Goal: Transaction & Acquisition: Book appointment/travel/reservation

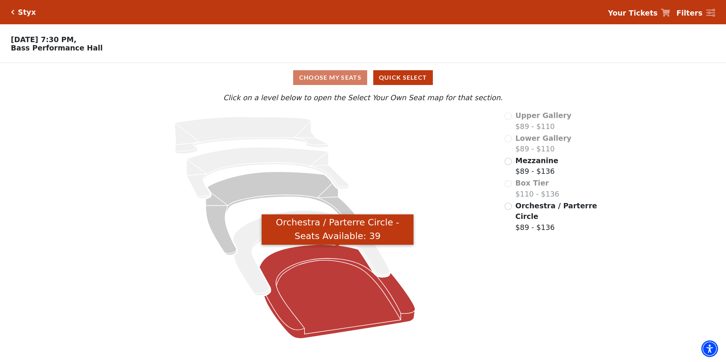
click at [334, 298] on icon "Orchestra / Parterre Circle - Seats Available: 39" at bounding box center [337, 292] width 156 height 94
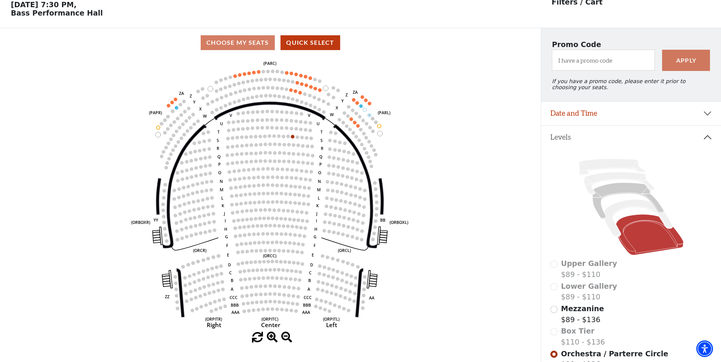
scroll to position [35, 0]
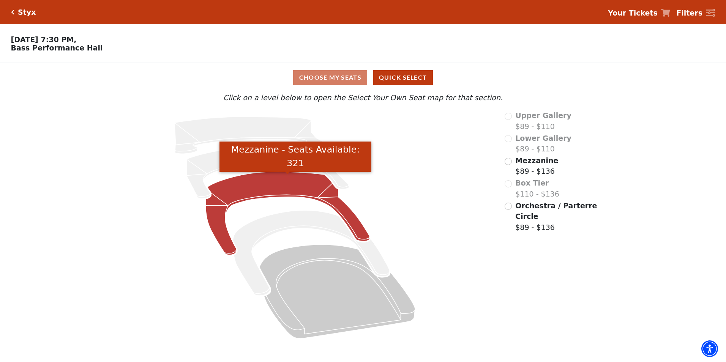
click at [278, 196] on icon "Mezzanine - Seats Available: 321" at bounding box center [288, 214] width 164 height 84
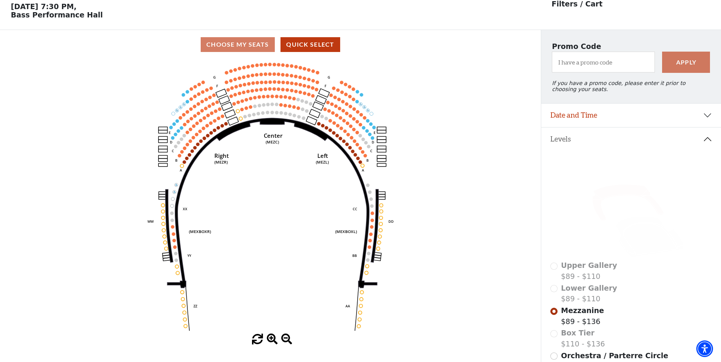
scroll to position [35, 0]
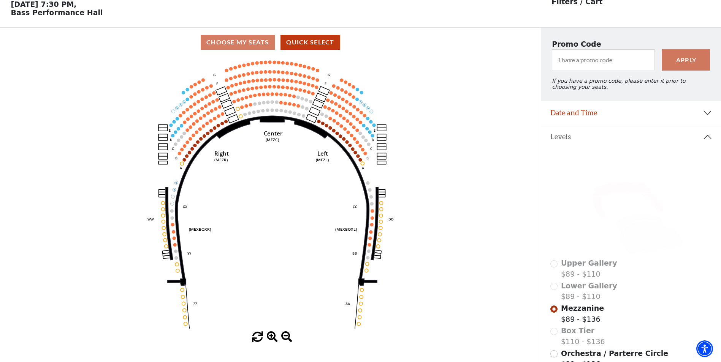
click at [456, 92] on icon "Center (MEZC) Right (MEZR) Left (MEZL) (MEXBOXR) (MEXBOXL) XX WW CC DD YY BB ZZ…" at bounding box center [270, 194] width 486 height 275
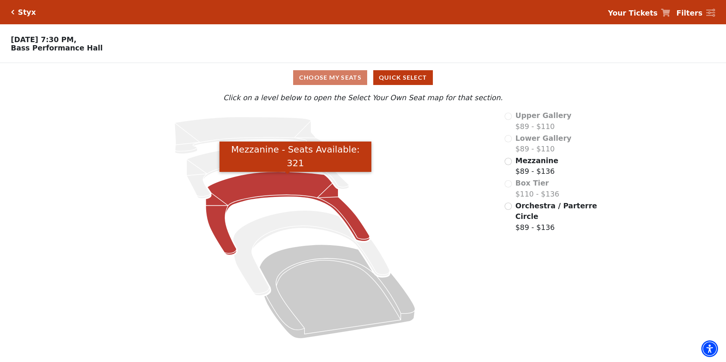
click at [265, 190] on icon "Mezzanine - Seats Available: 321" at bounding box center [288, 214] width 164 height 84
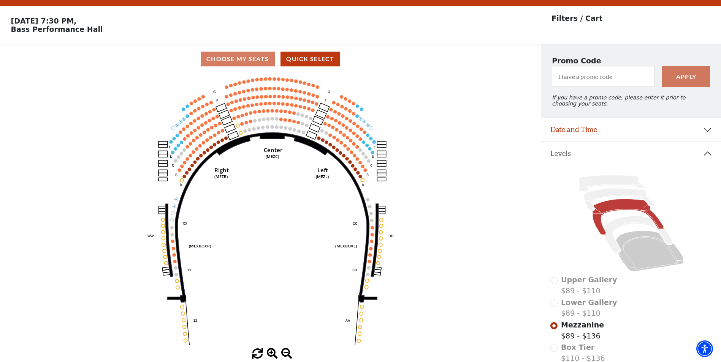
scroll to position [35, 0]
